Goal: Transaction & Acquisition: Book appointment/travel/reservation

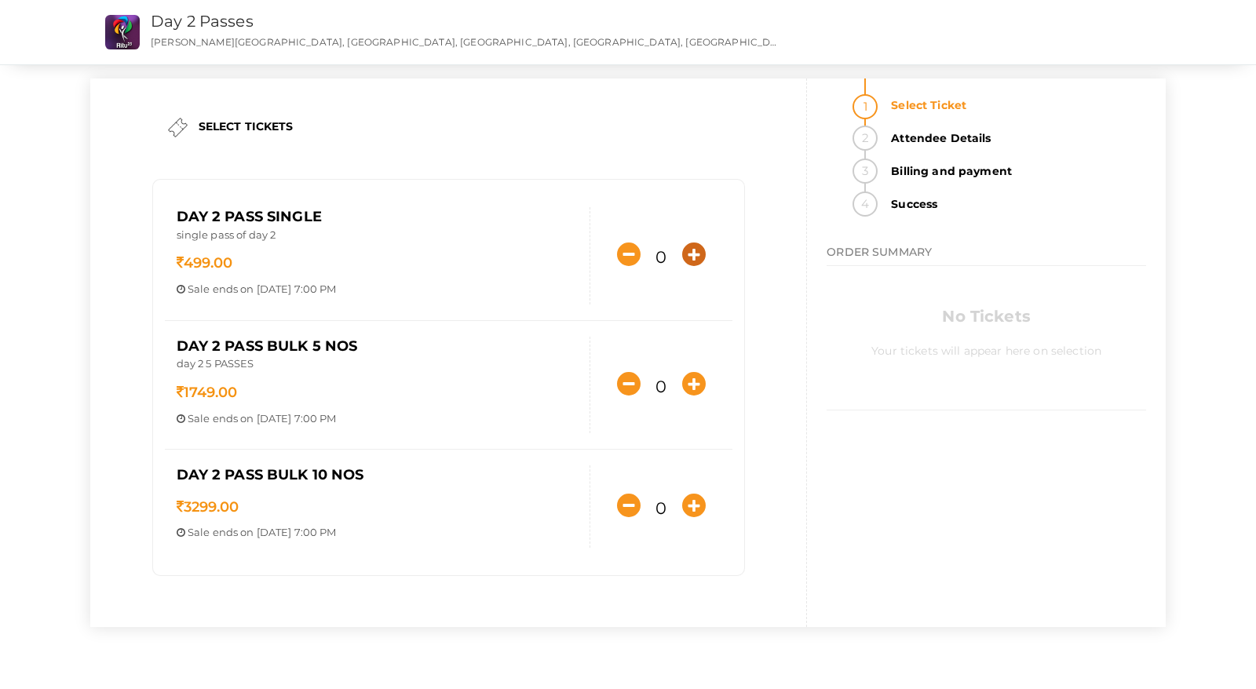
click at [685, 248] on icon "button" at bounding box center [694, 255] width 24 height 24
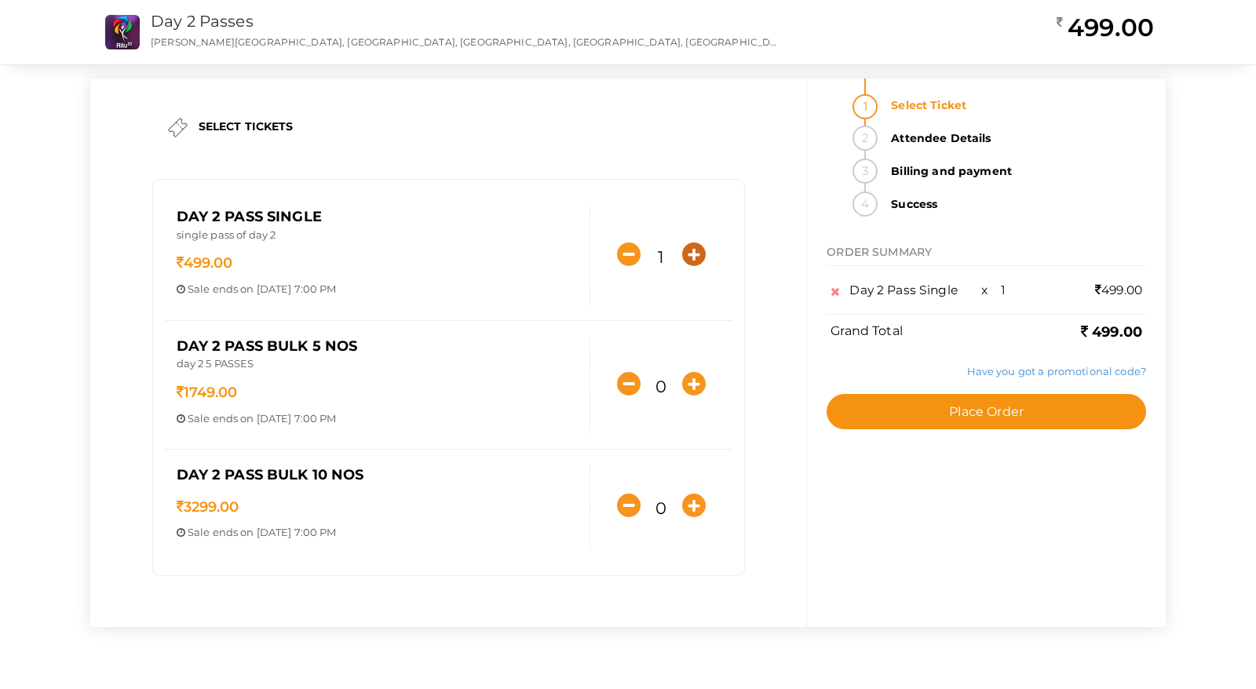
click at [684, 248] on icon "button" at bounding box center [694, 255] width 24 height 24
click at [624, 255] on icon "button" at bounding box center [629, 255] width 24 height 24
type input "3"
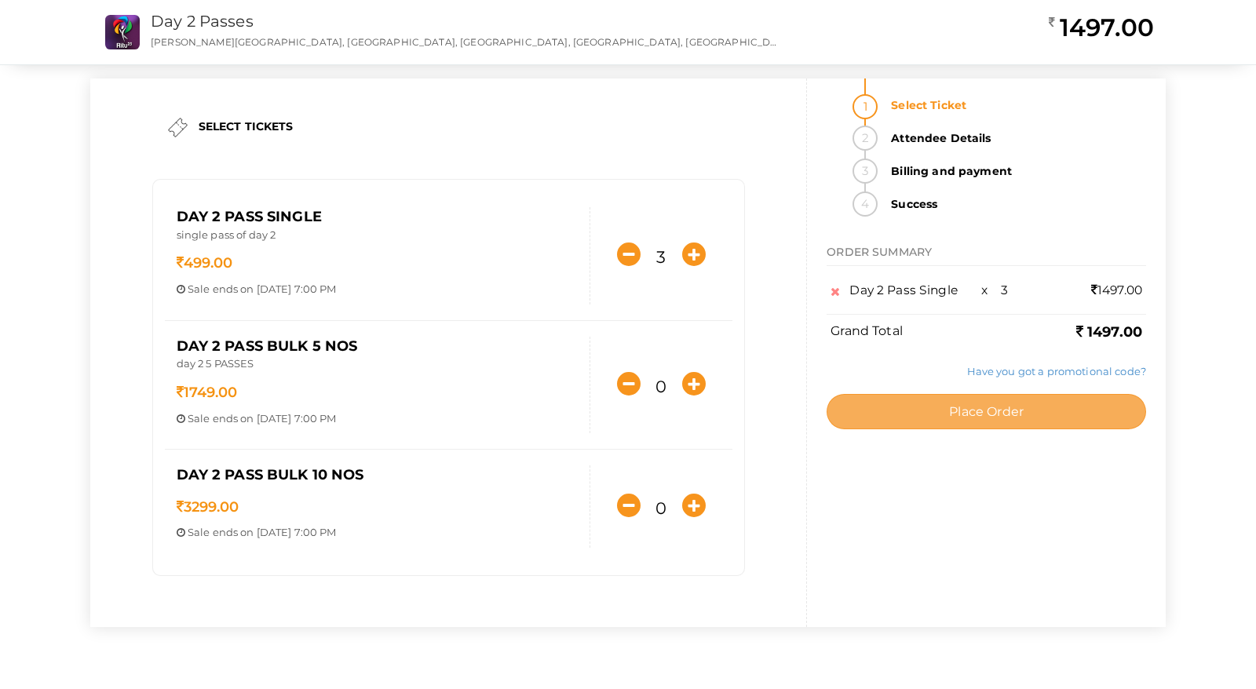
click at [932, 421] on button "Place Order" at bounding box center [985, 411] width 319 height 35
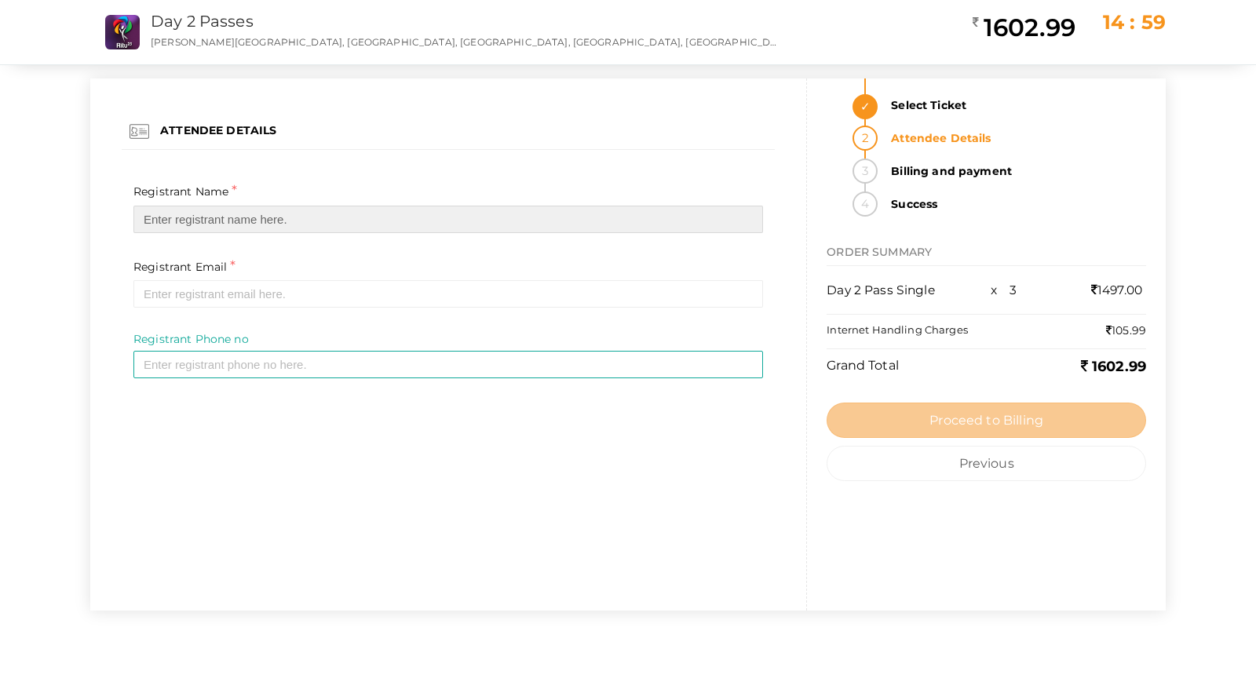
click at [225, 218] on input "text" at bounding box center [447, 219] width 629 height 27
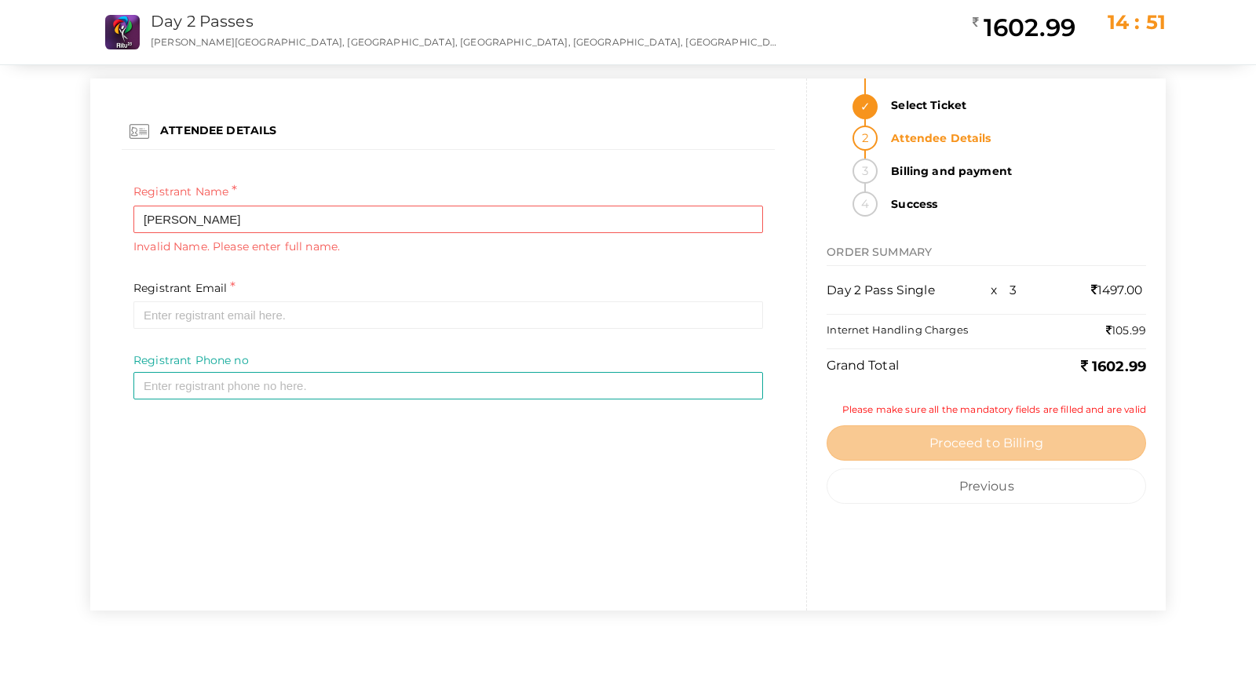
drag, startPoint x: 319, startPoint y: 251, endPoint x: 730, endPoint y: 458, distance: 459.5
click at [730, 458] on div "ATTENDEE DETAILS Registrant Name * [PERSON_NAME] Required Invalid Name. Please …" at bounding box center [448, 344] width 717 height 532
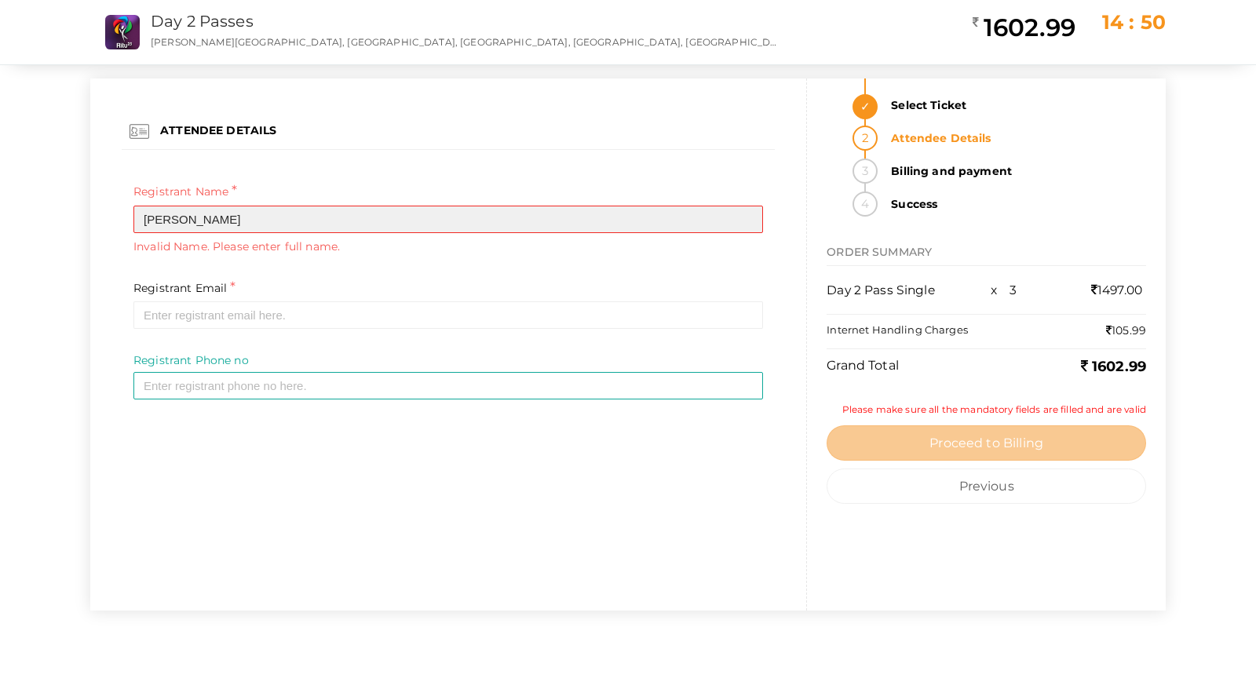
click at [223, 218] on input "[PERSON_NAME]" at bounding box center [447, 219] width 629 height 27
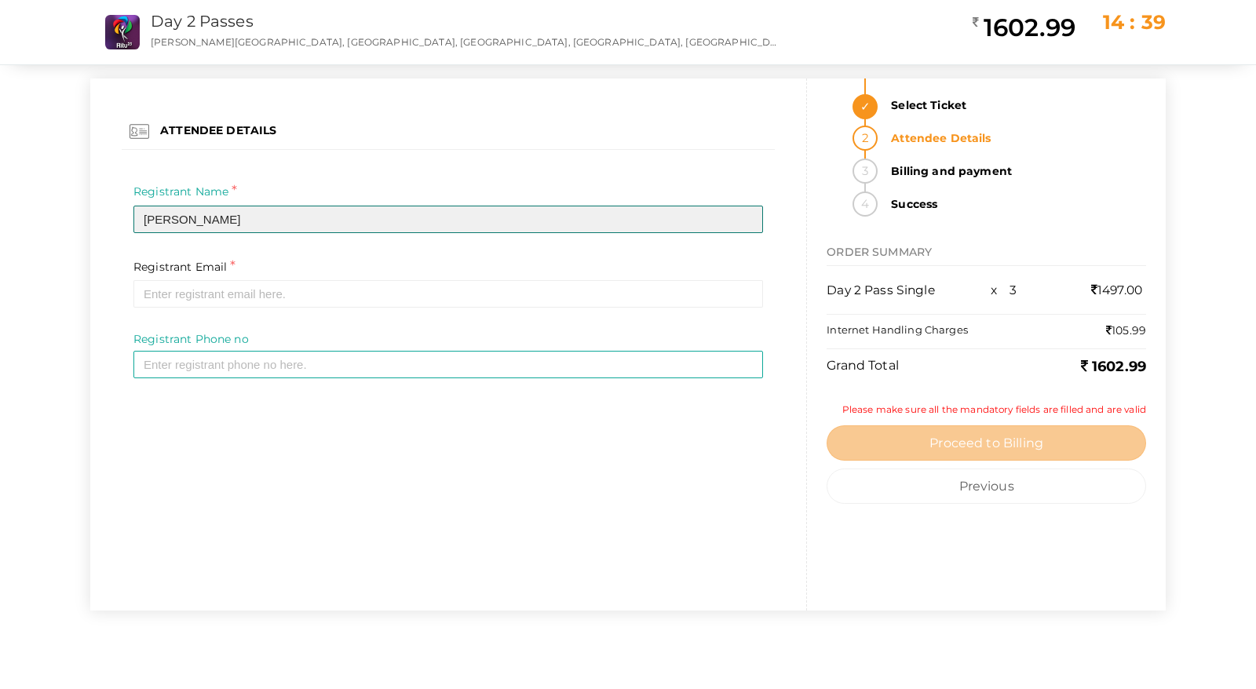
click at [232, 214] on input "[PERSON_NAME]" at bounding box center [447, 219] width 629 height 27
type input "[PERSON_NAME]"
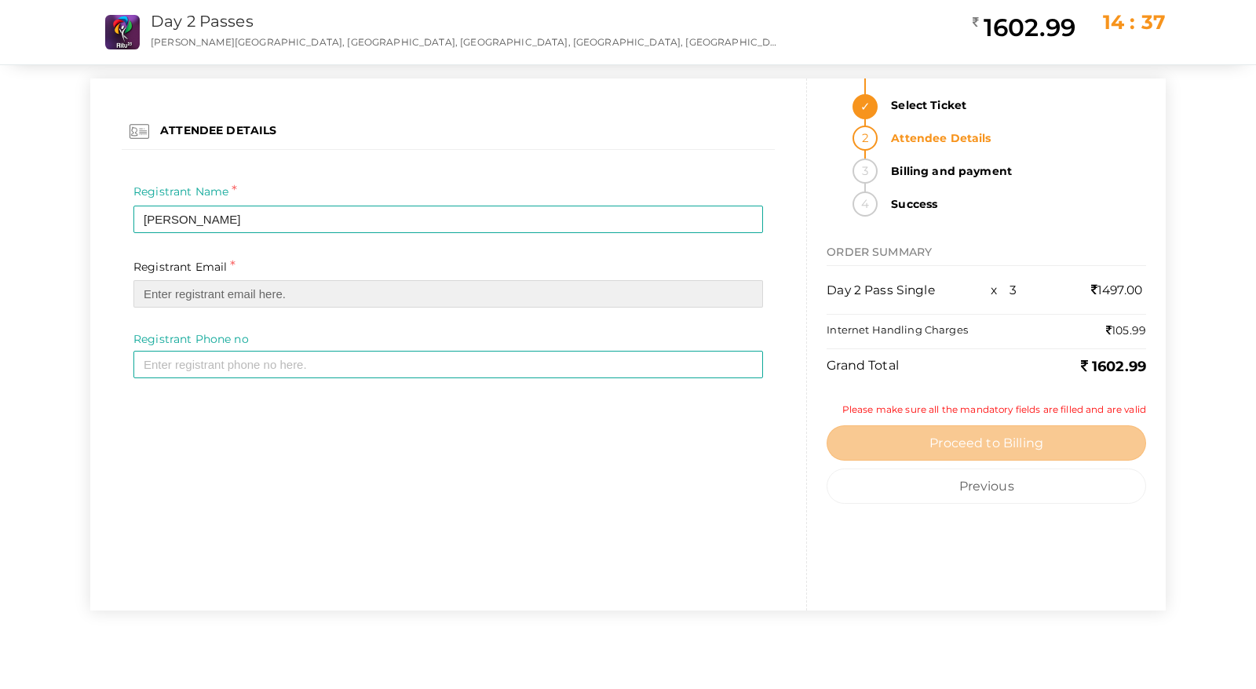
click at [235, 294] on input "email" at bounding box center [447, 293] width 629 height 27
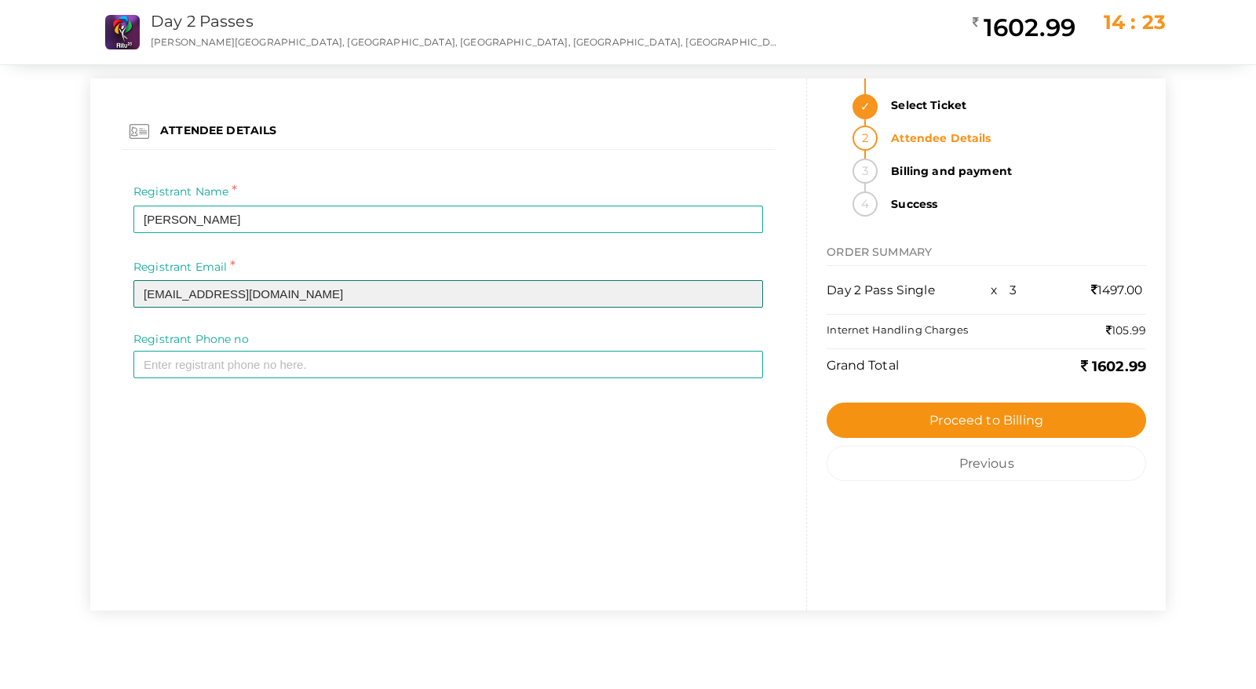
type input "[EMAIL_ADDRESS][DOMAIN_NAME]"
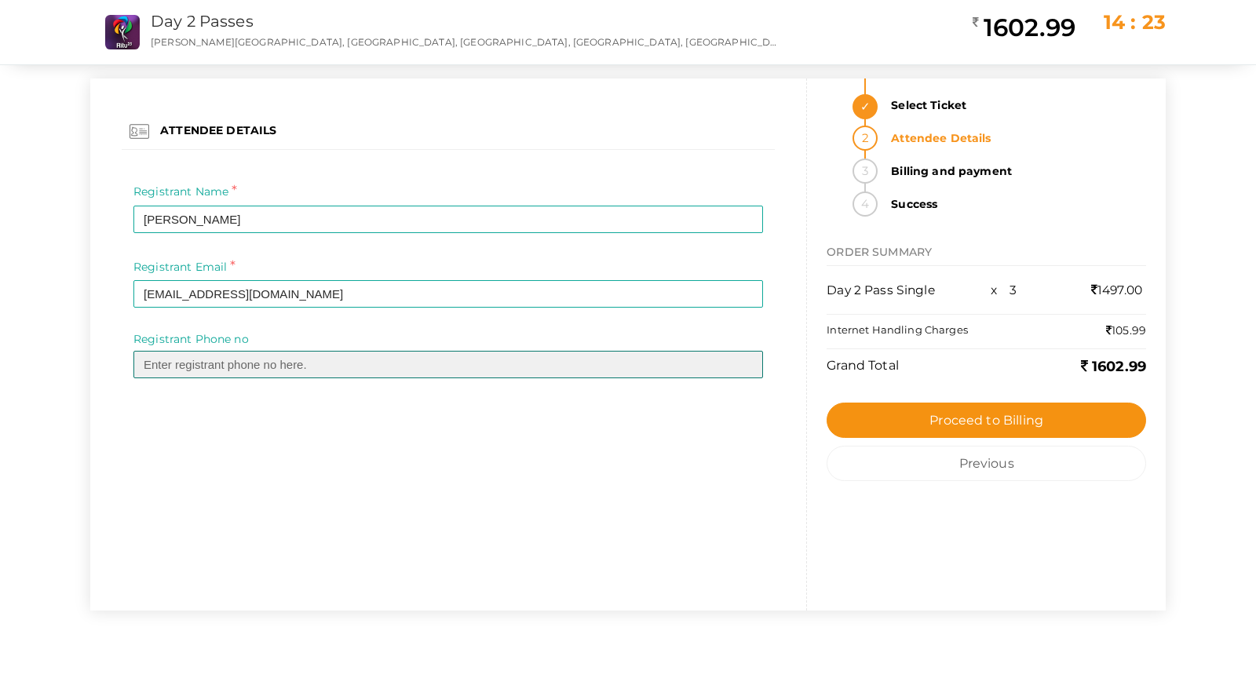
click at [239, 370] on input "text" at bounding box center [447, 364] width 629 height 27
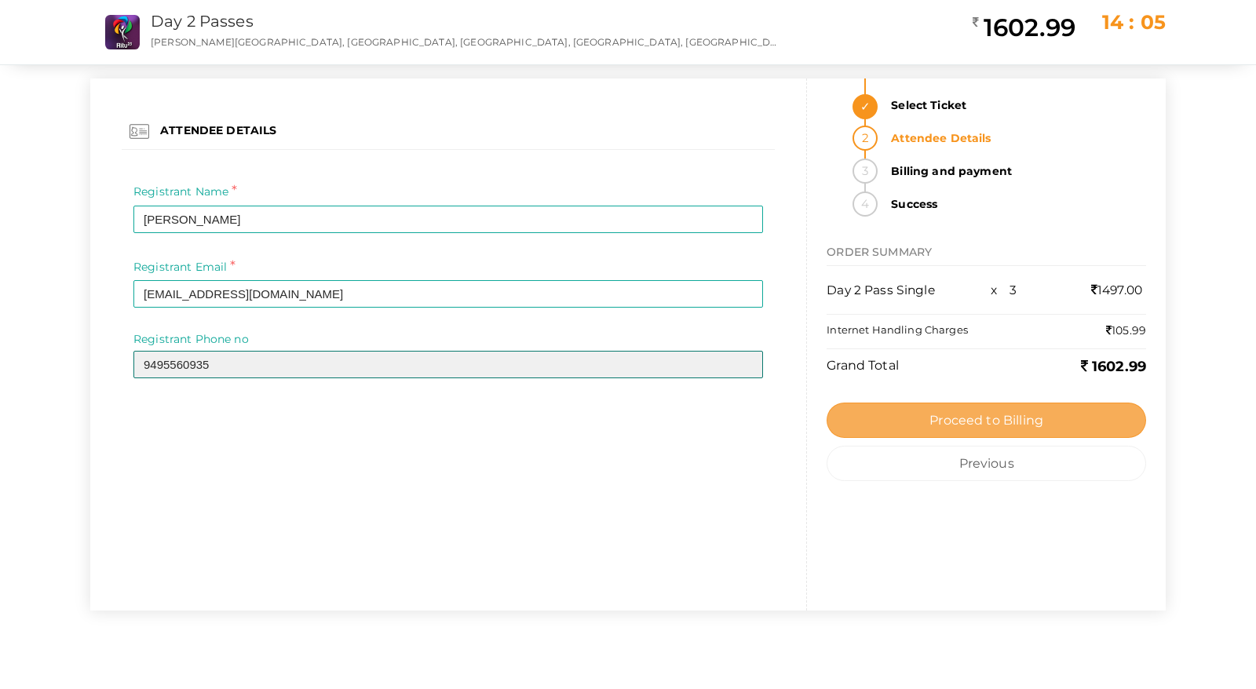
type input "9495560935"
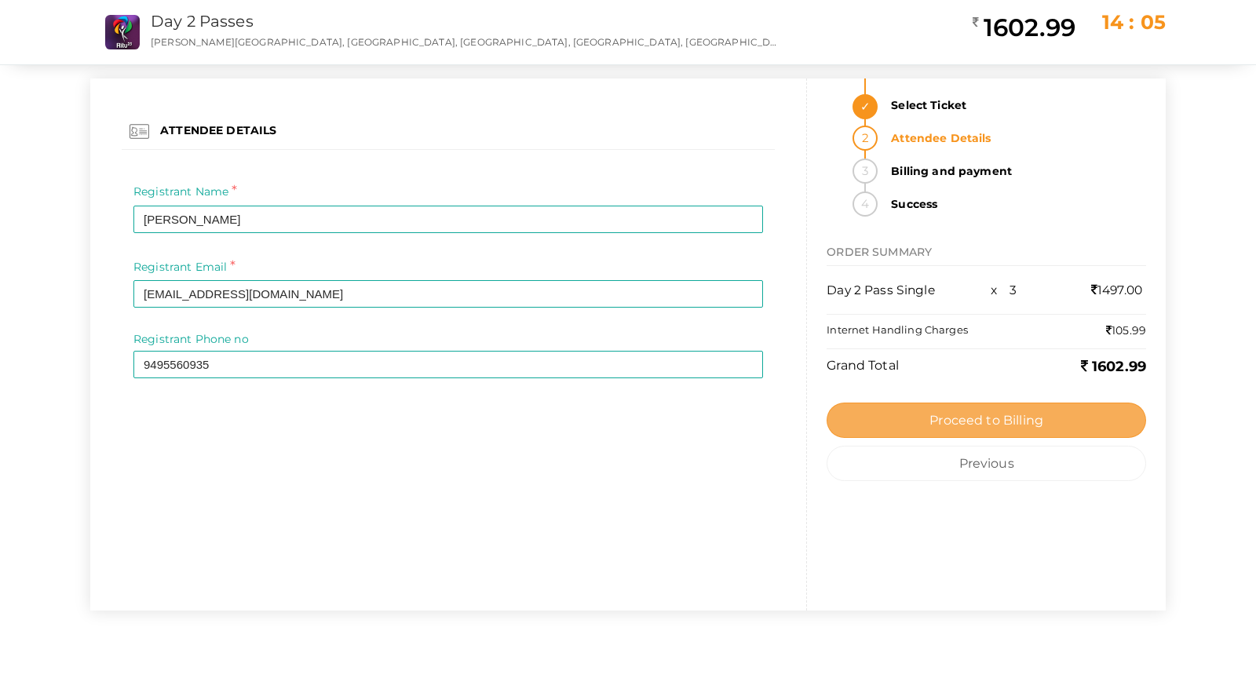
click at [936, 420] on span "Proceed to Billing" at bounding box center [986, 420] width 114 height 15
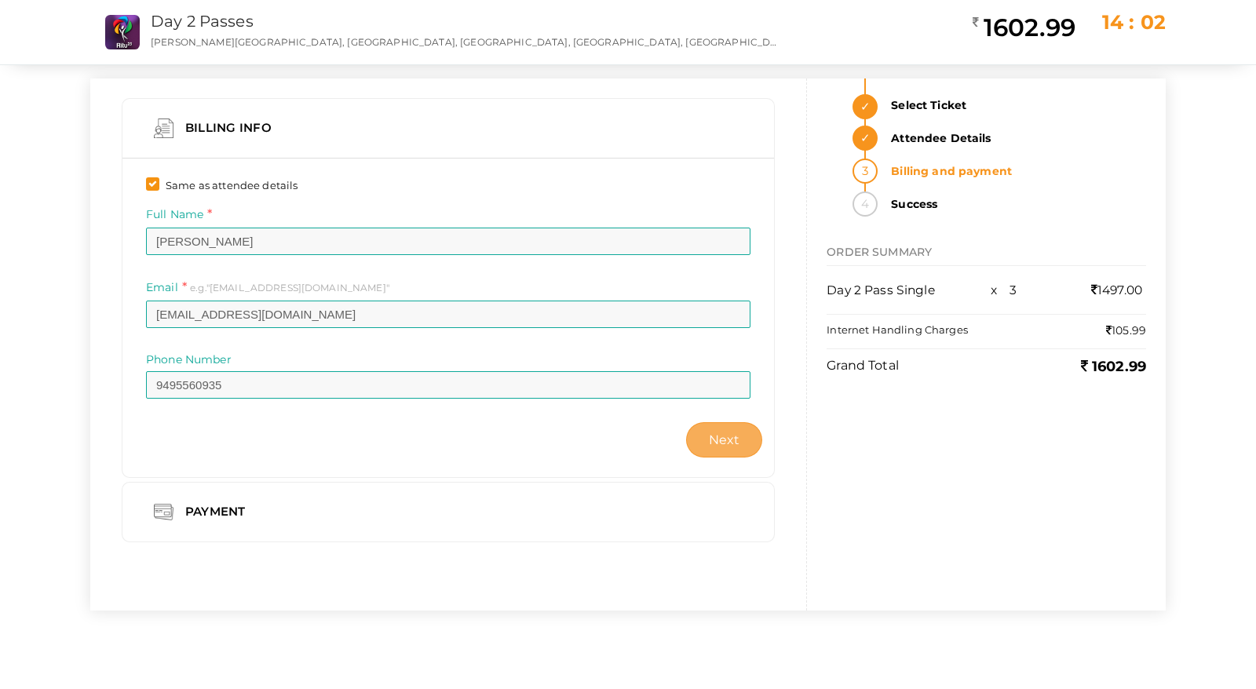
click at [709, 434] on button "Next" at bounding box center [724, 439] width 77 height 35
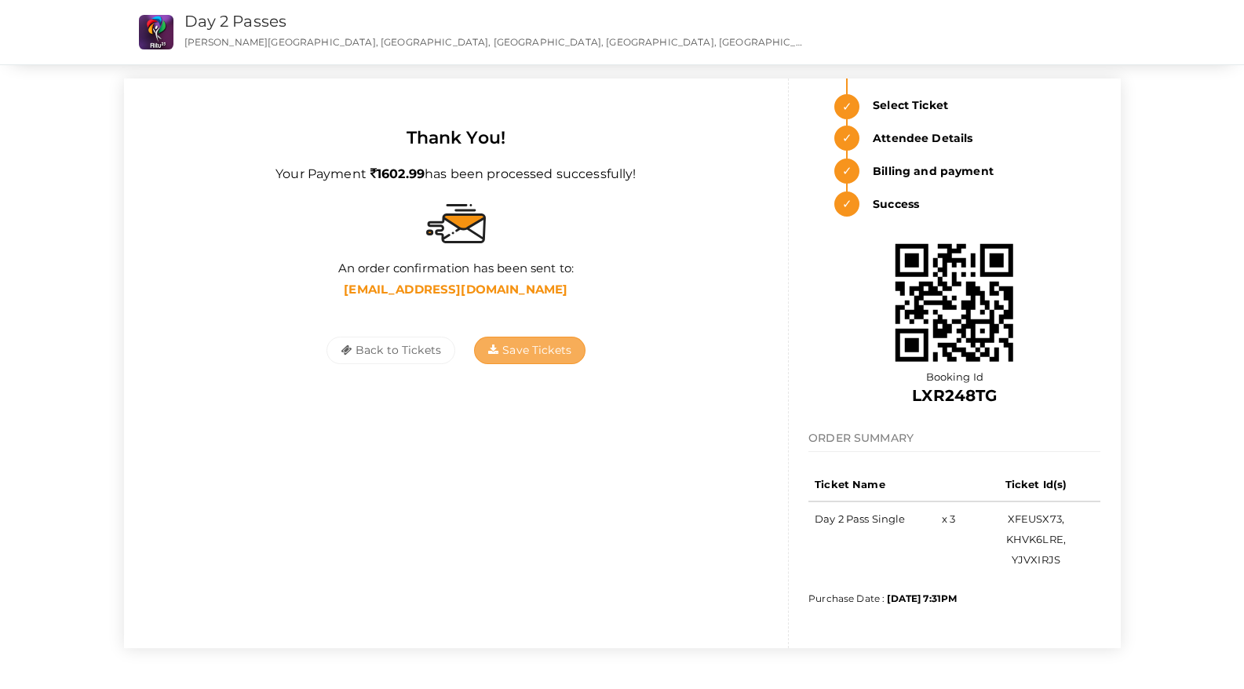
click at [534, 358] on button "Save Tickets" at bounding box center [529, 350] width 111 height 27
